Goal: Task Accomplishment & Management: Complete application form

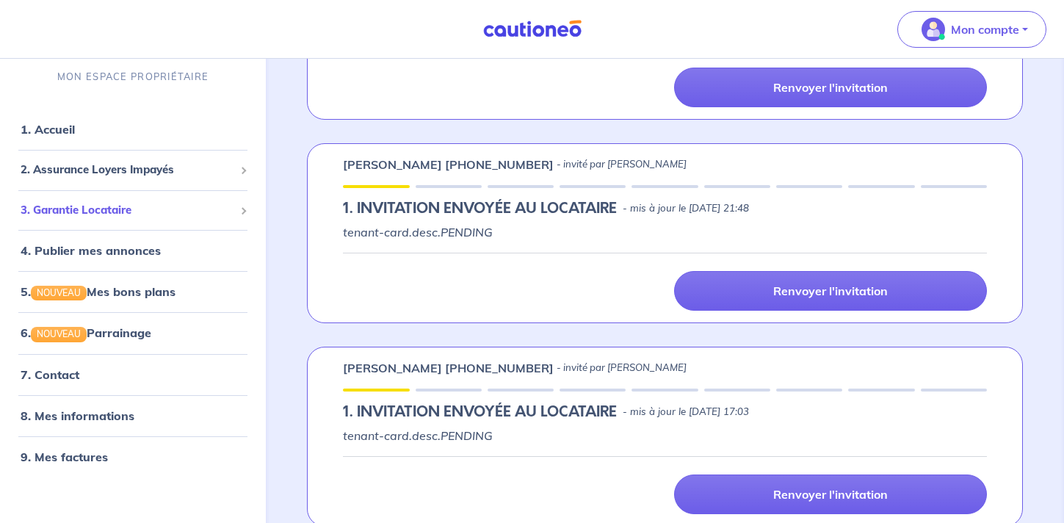
click at [121, 217] on span "3. Garantie Locataire" at bounding box center [128, 210] width 214 height 17
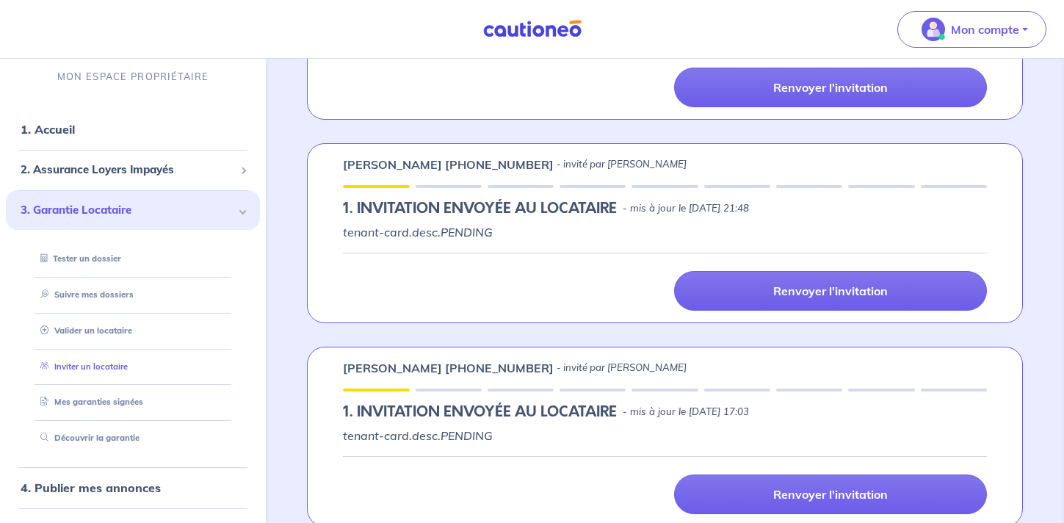
click at [127, 371] on link "Inviter un locataire" at bounding box center [81, 366] width 93 height 10
select select "FR"
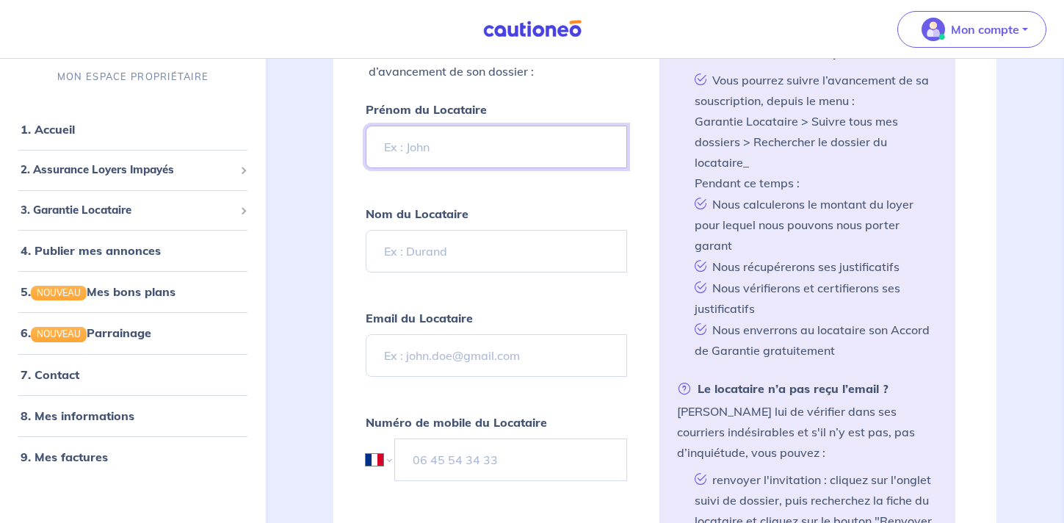
click at [478, 155] on input "Prénom du Locataire" at bounding box center [496, 147] width 261 height 43
type input "Ambre"
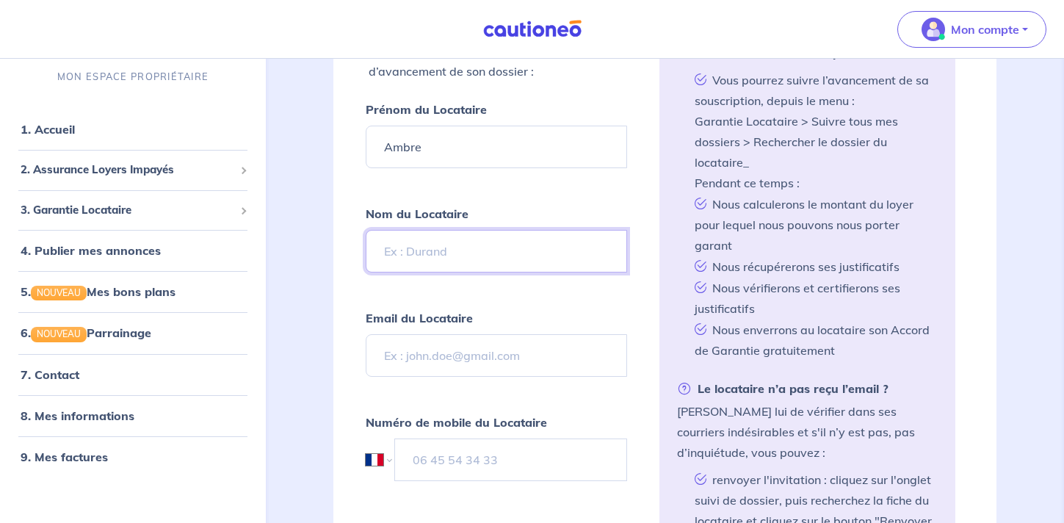
click at [498, 249] on input "Nom du Locataire" at bounding box center [496, 251] width 261 height 43
type input "MARTIAL"
click at [442, 367] on input "Email du Locataire" at bounding box center [496, 355] width 261 height 43
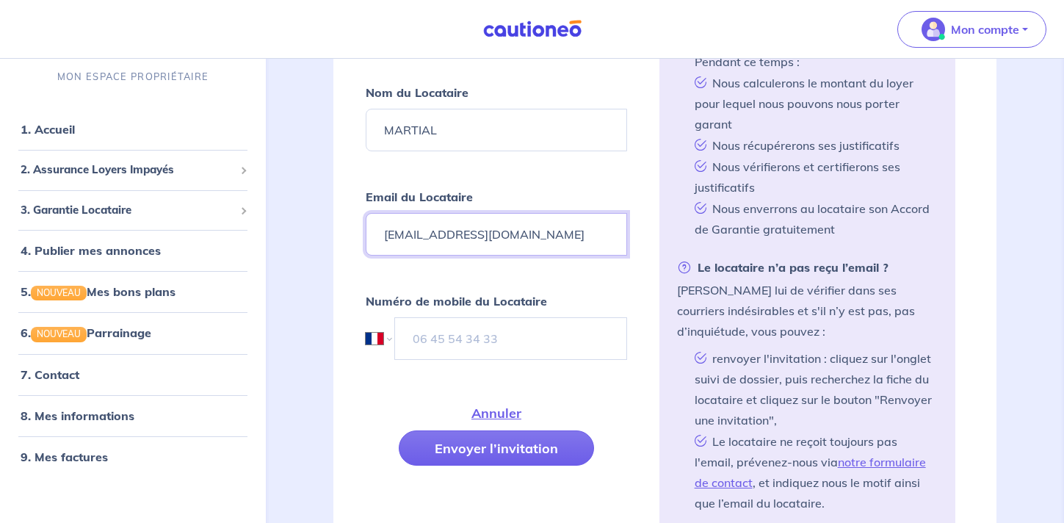
scroll to position [551, 0]
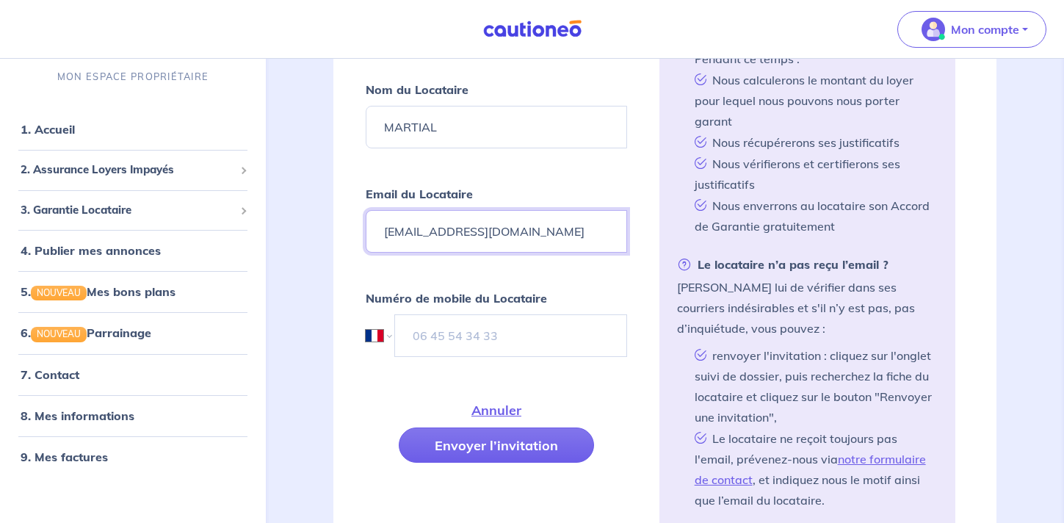
type input "[EMAIL_ADDRESS][DOMAIN_NAME]"
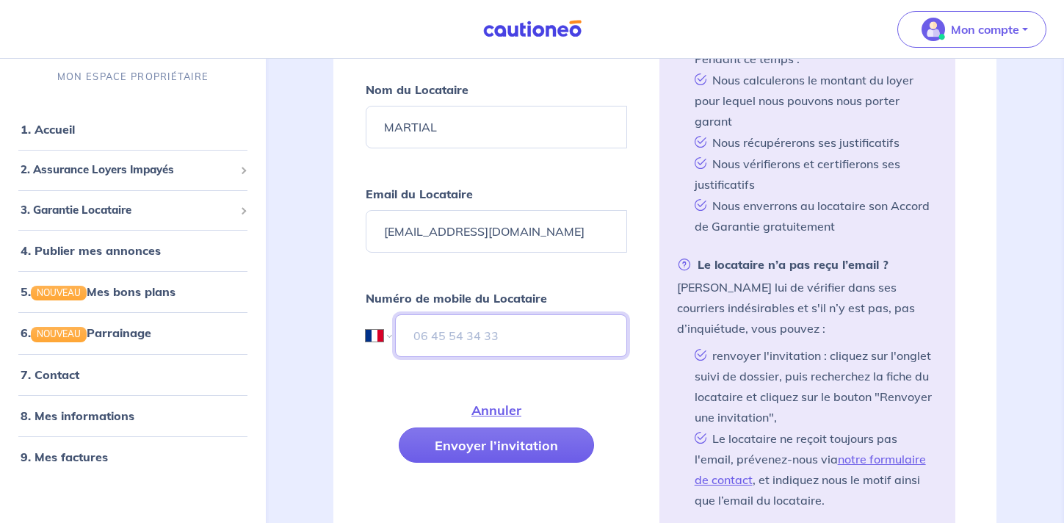
click at [420, 339] on input "tel" at bounding box center [510, 335] width 231 height 43
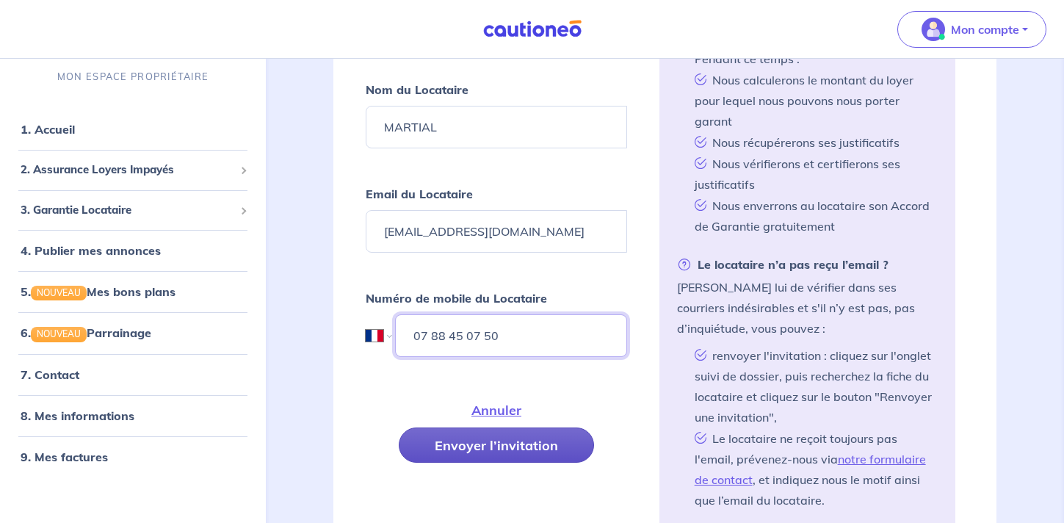
type input "07 88 45 07 50"
click at [518, 449] on button "Envoyer l’invitation" at bounding box center [496, 445] width 195 height 35
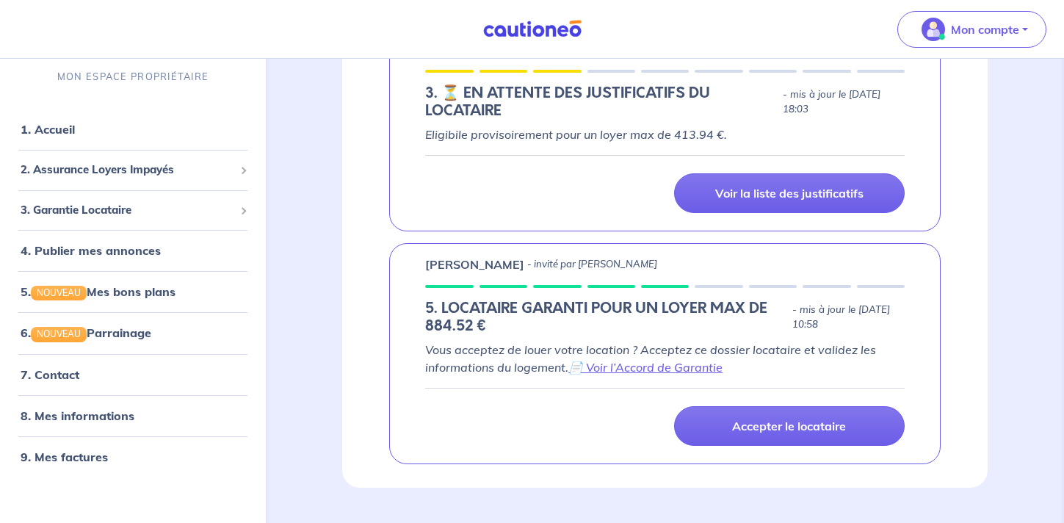
scroll to position [717, 0]
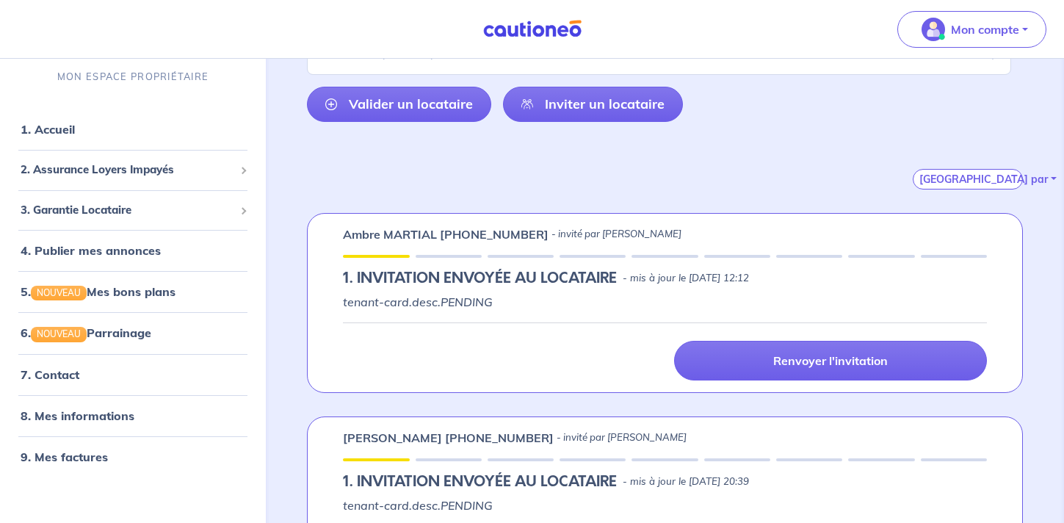
scroll to position [158, 0]
